Goal: Check status: Check status

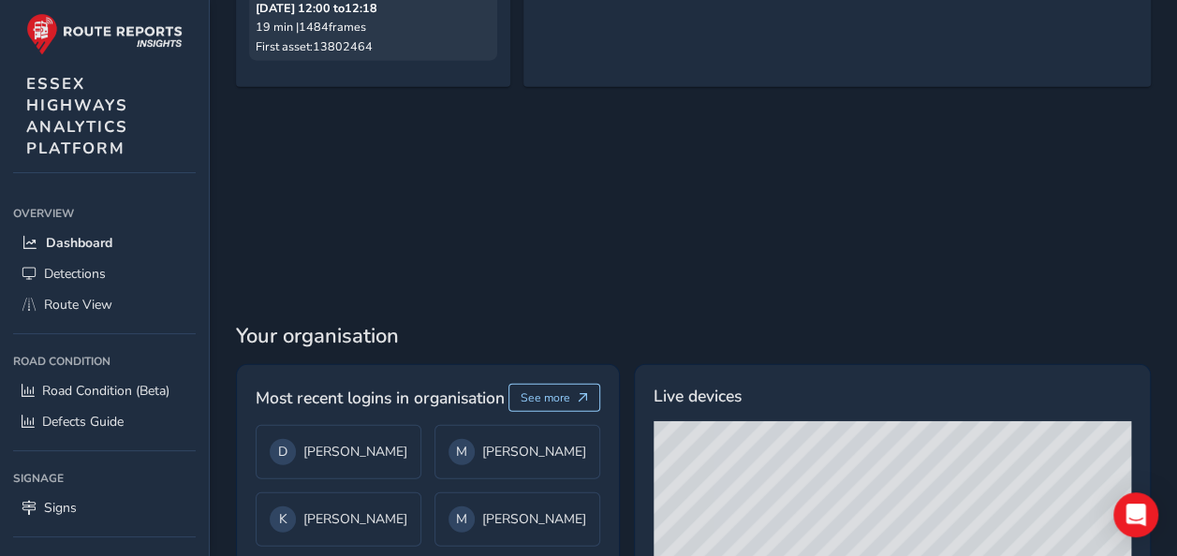
scroll to position [2206, 0]
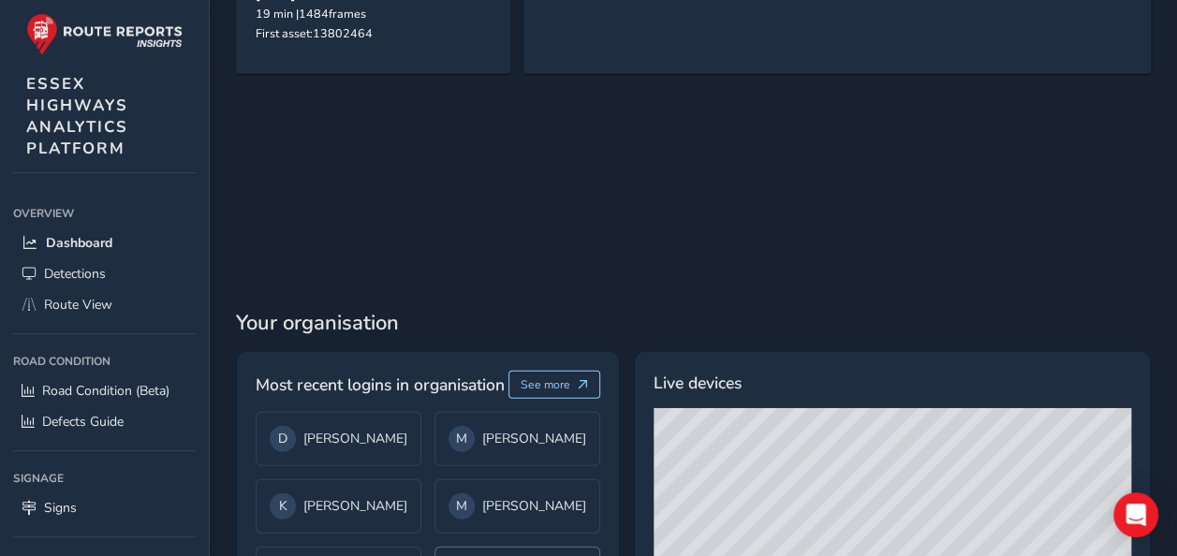
click at [477, 479] on div "M [PERSON_NAME]" at bounding box center [518, 506] width 166 height 54
click at [464, 412] on div "M [PERSON_NAME]" at bounding box center [518, 439] width 166 height 54
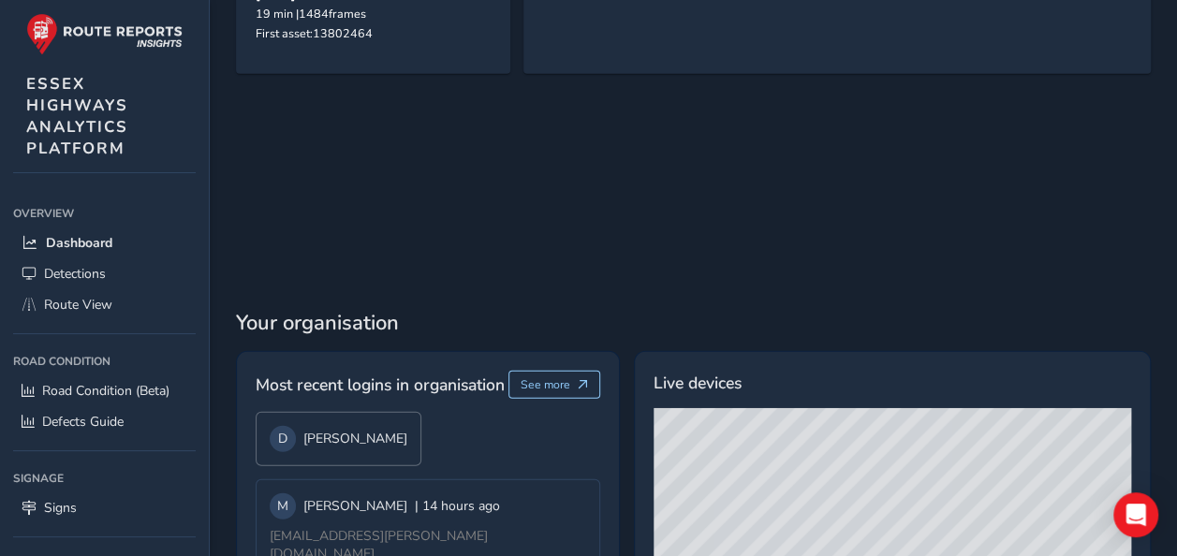
click at [374, 426] on div "D [PERSON_NAME]" at bounding box center [339, 439] width 138 height 26
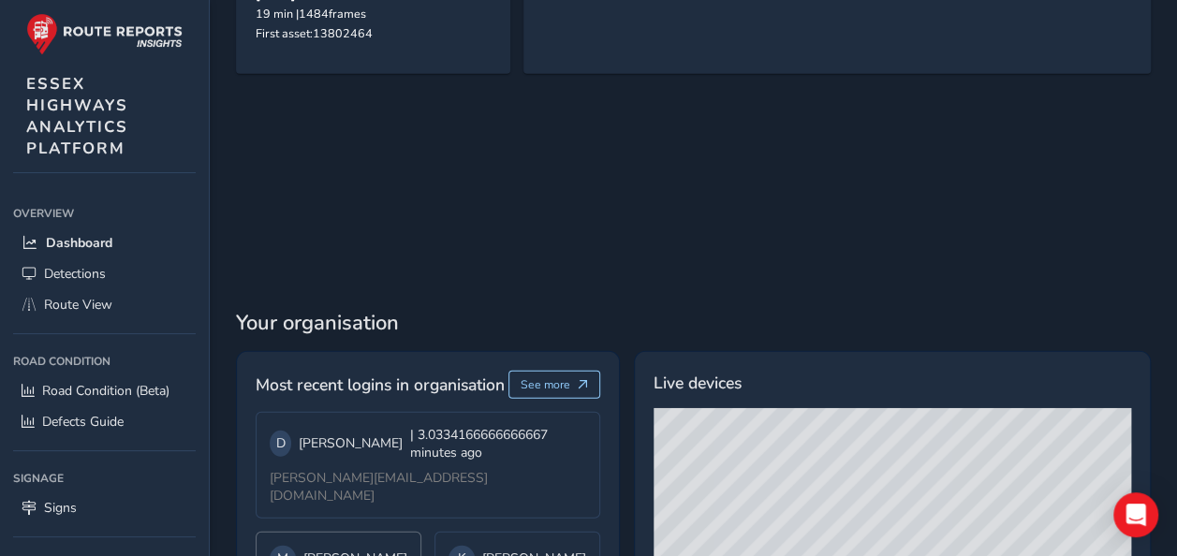
click at [370, 532] on div "M [PERSON_NAME]" at bounding box center [339, 559] width 166 height 54
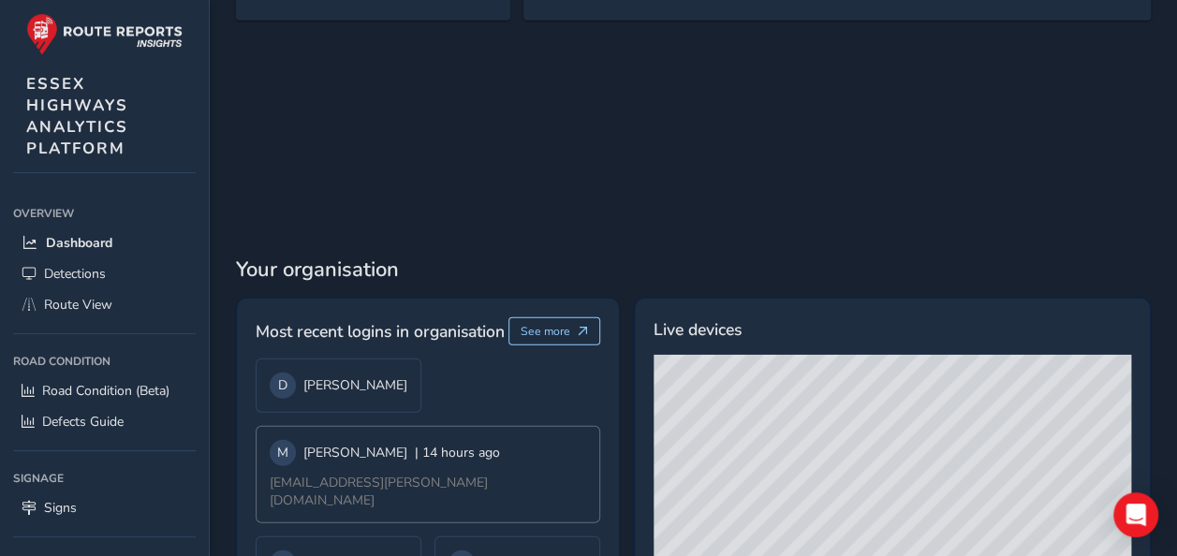
scroll to position [2287, 0]
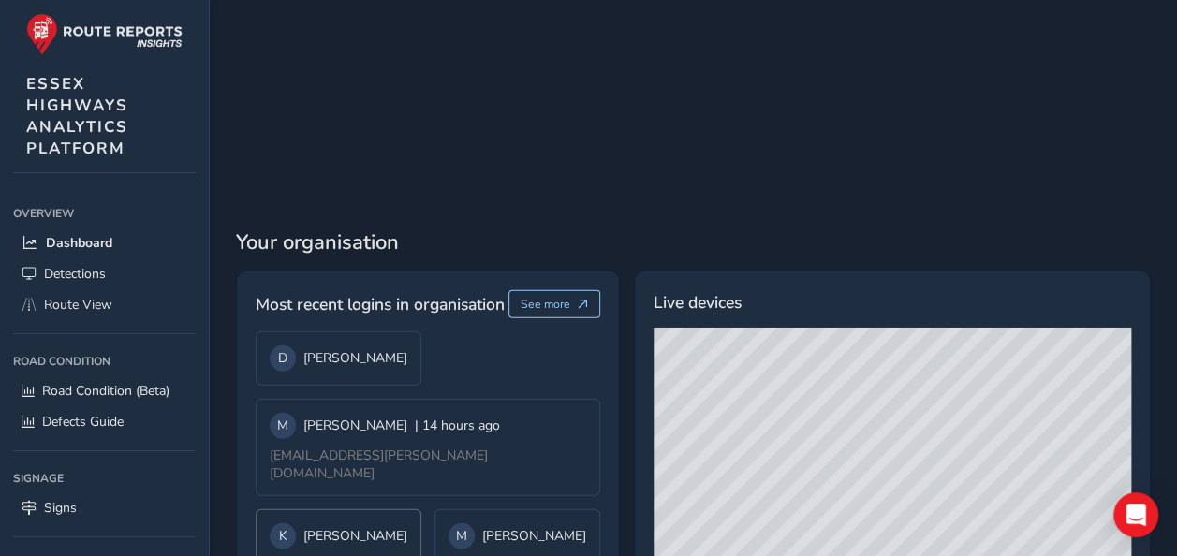
click at [372, 523] on div "K [PERSON_NAME]" at bounding box center [339, 536] width 138 height 26
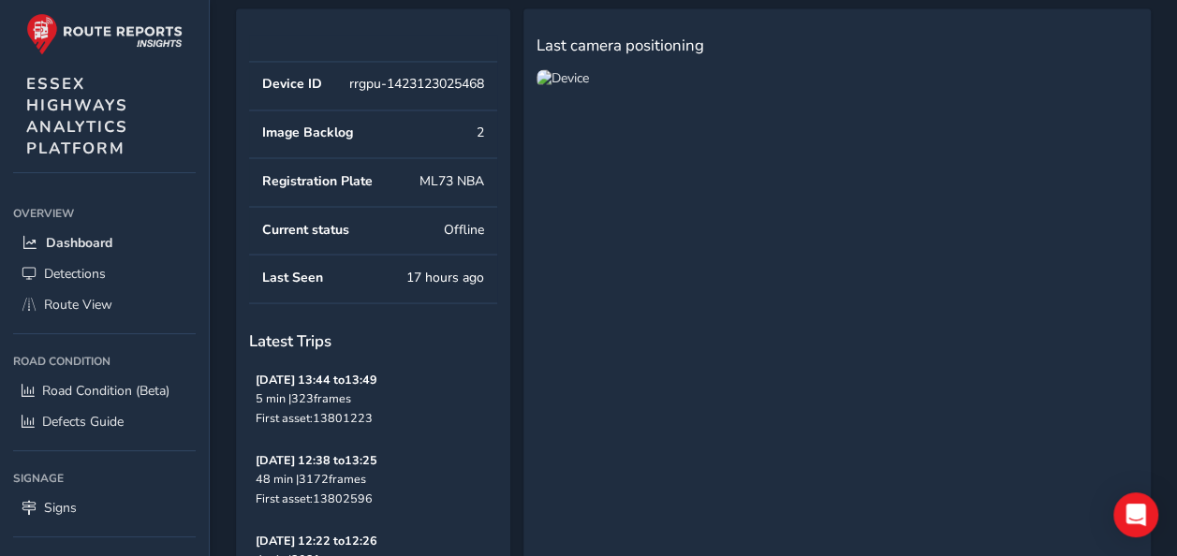
scroll to position [1538, 0]
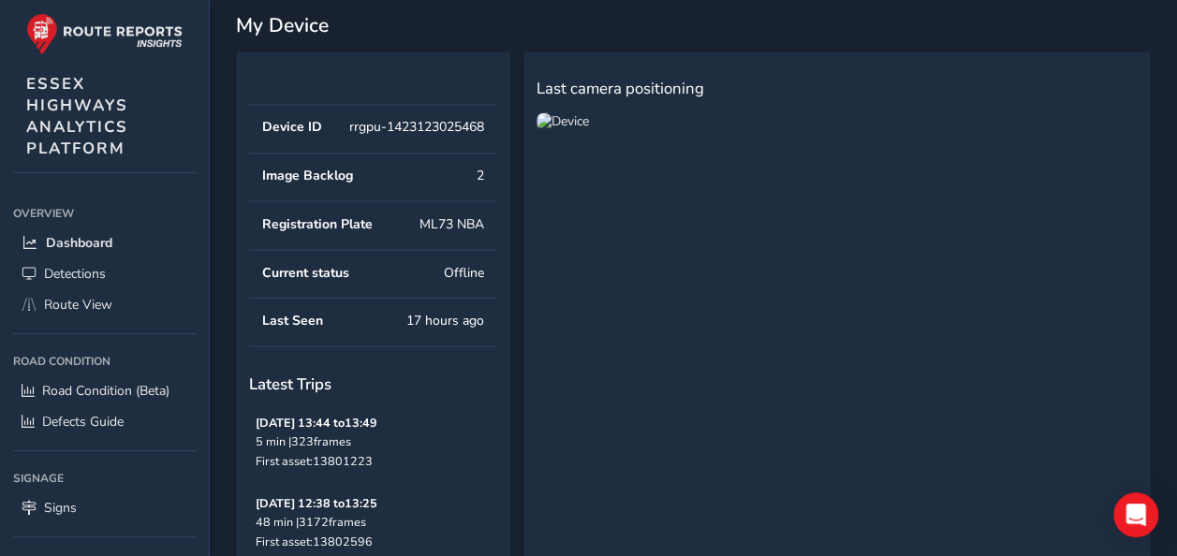
drag, startPoint x: 370, startPoint y: 361, endPoint x: 369, endPoint y: 351, distance: 10.3
drag, startPoint x: 369, startPoint y: 351, endPoint x: 360, endPoint y: 335, distance: 18.5
click at [360, 335] on td "Last Seen 17 hours ago" at bounding box center [373, 322] width 248 height 49
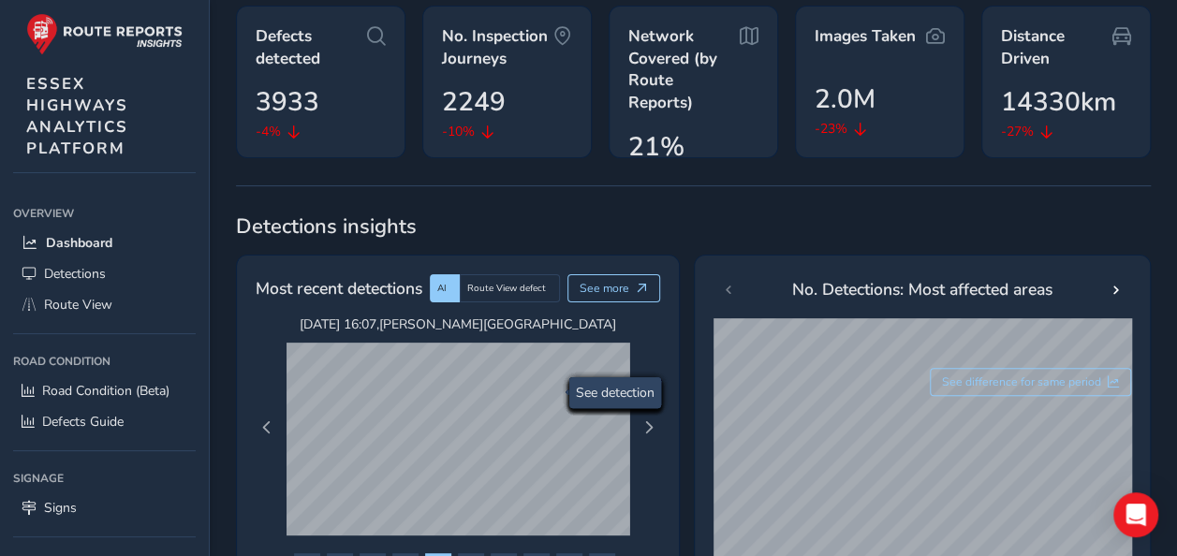
scroll to position [227, 0]
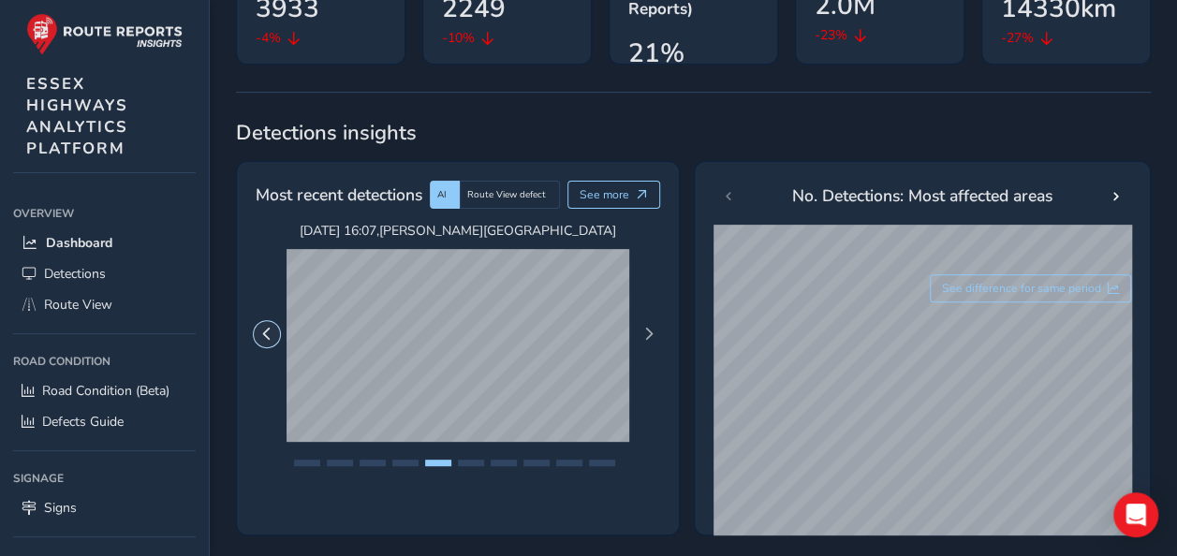
click at [273, 332] on span "Previous Page" at bounding box center [266, 334] width 13 height 13
click at [282, 337] on div "[DATE] 15:54 , [GEOGRAPHIC_DATA] BYPASS [DATE] 18:31 , A130 NEW BYPASS [DATE] 1…" at bounding box center [457, 334] width 421 height 225
click at [270, 336] on span "Previous Page" at bounding box center [266, 334] width 13 height 13
click at [270, 335] on span "Previous Page" at bounding box center [266, 334] width 13 height 13
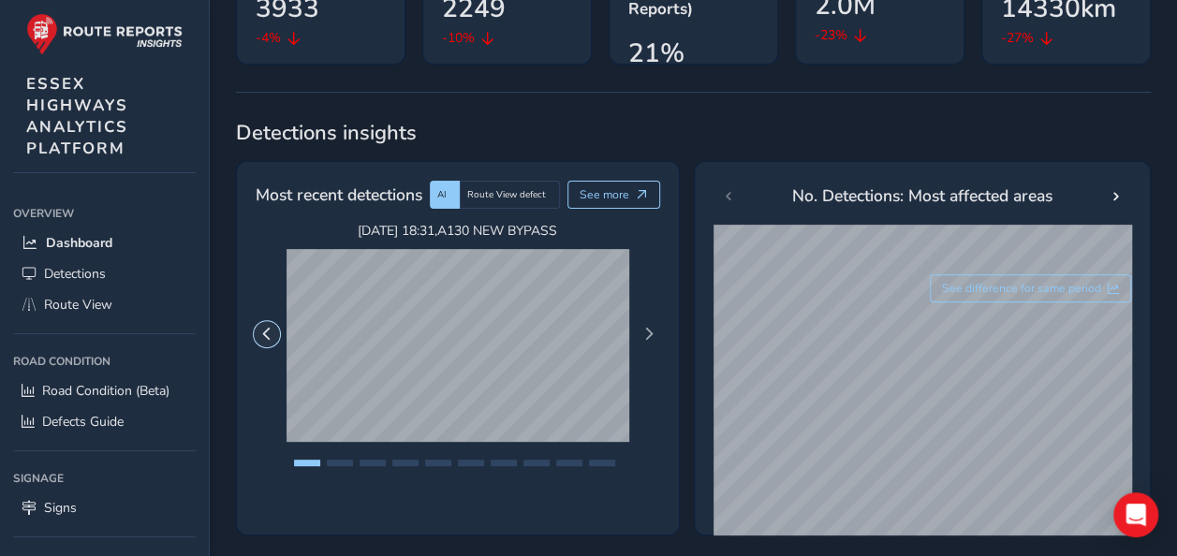
click at [269, 333] on span "Previous Page" at bounding box center [266, 334] width 13 height 13
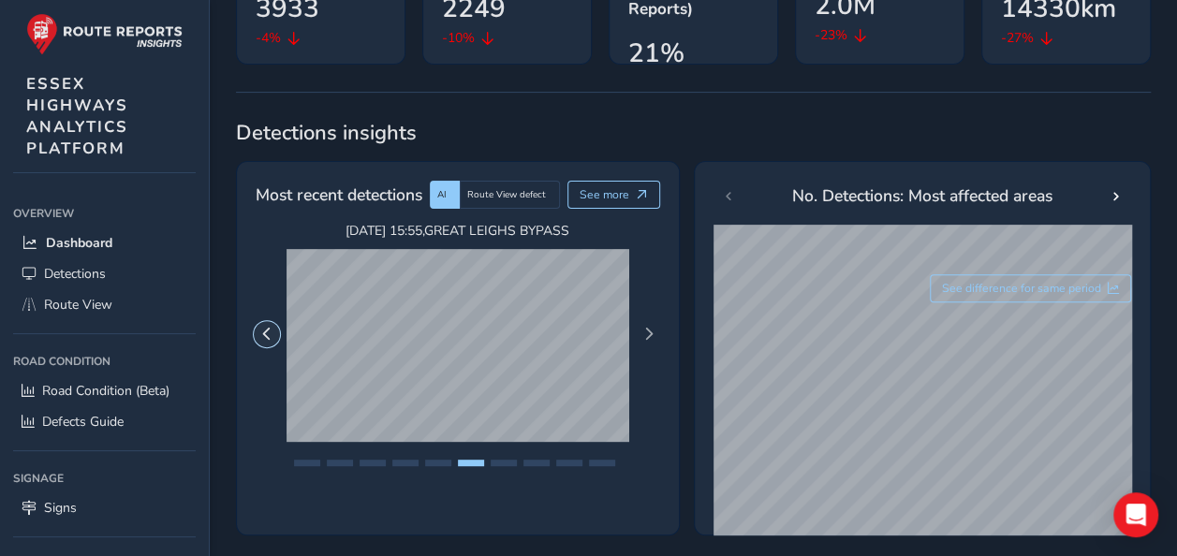
click at [269, 333] on span "Previous Page" at bounding box center [266, 334] width 13 height 13
click at [268, 333] on span "Previous Page" at bounding box center [266, 334] width 13 height 13
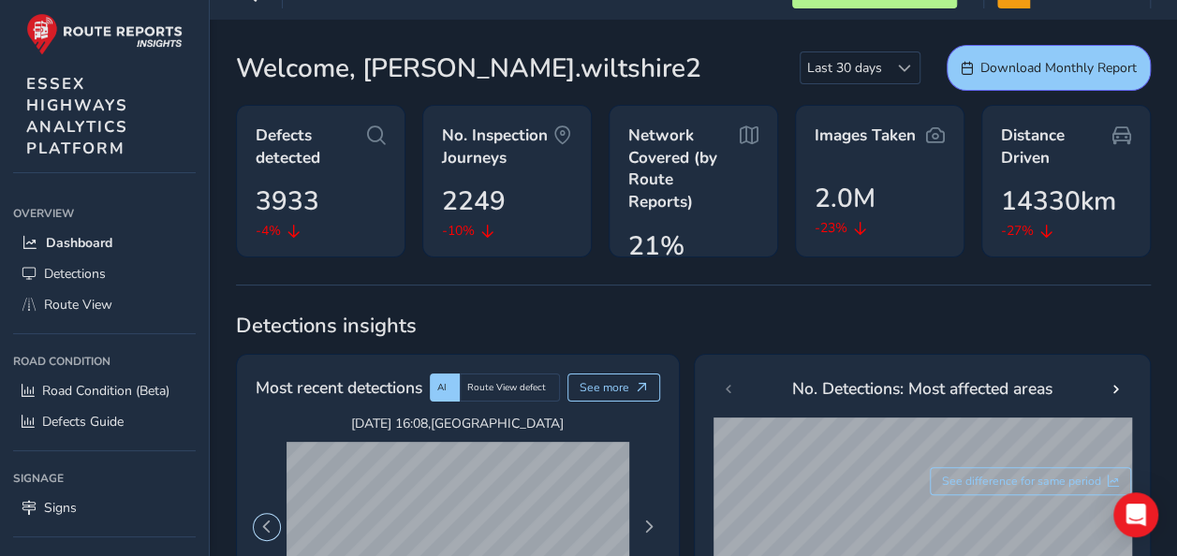
scroll to position [0, 0]
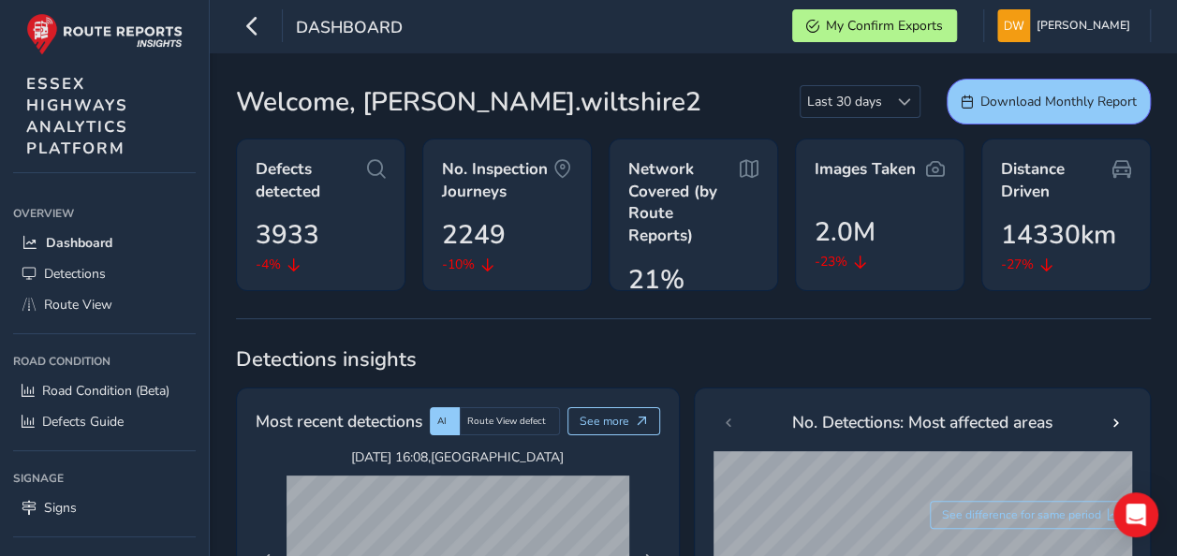
drag, startPoint x: 262, startPoint y: 306, endPoint x: 255, endPoint y: 300, distance: 10.0
